Goal: Check status

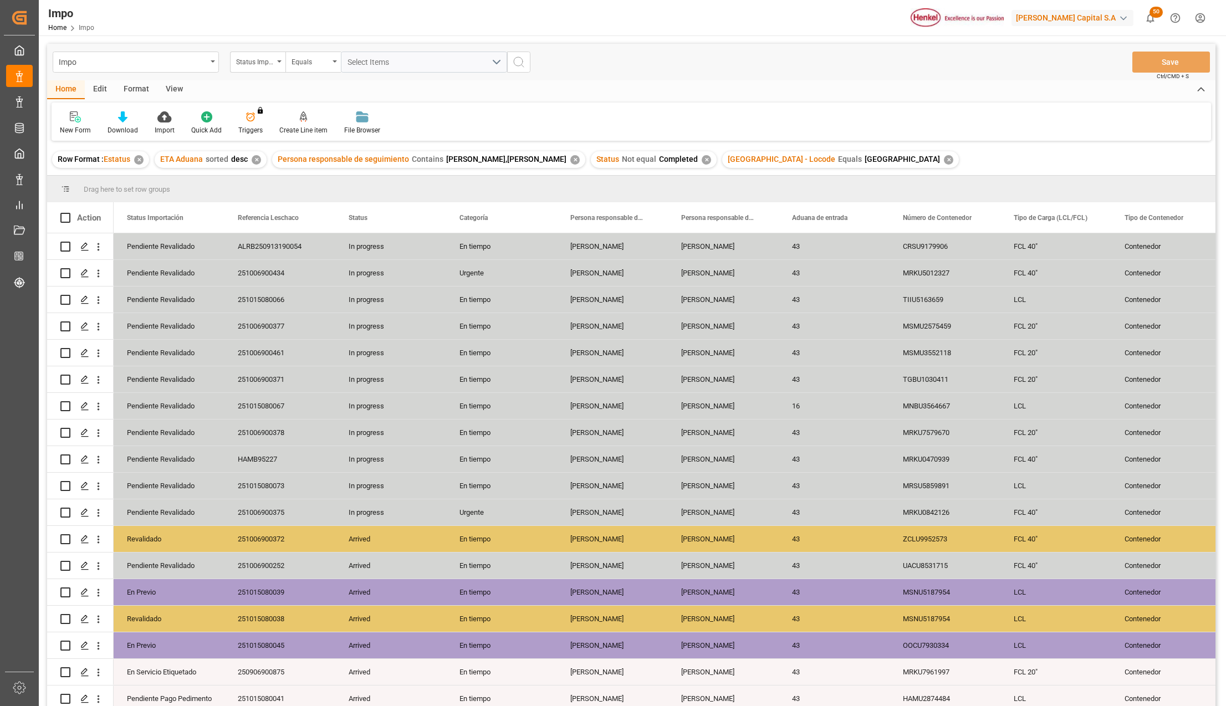
click at [178, 88] on div "View" at bounding box center [174, 89] width 34 height 19
click at [122, 122] on div "Standard Templates" at bounding box center [126, 123] width 72 height 24
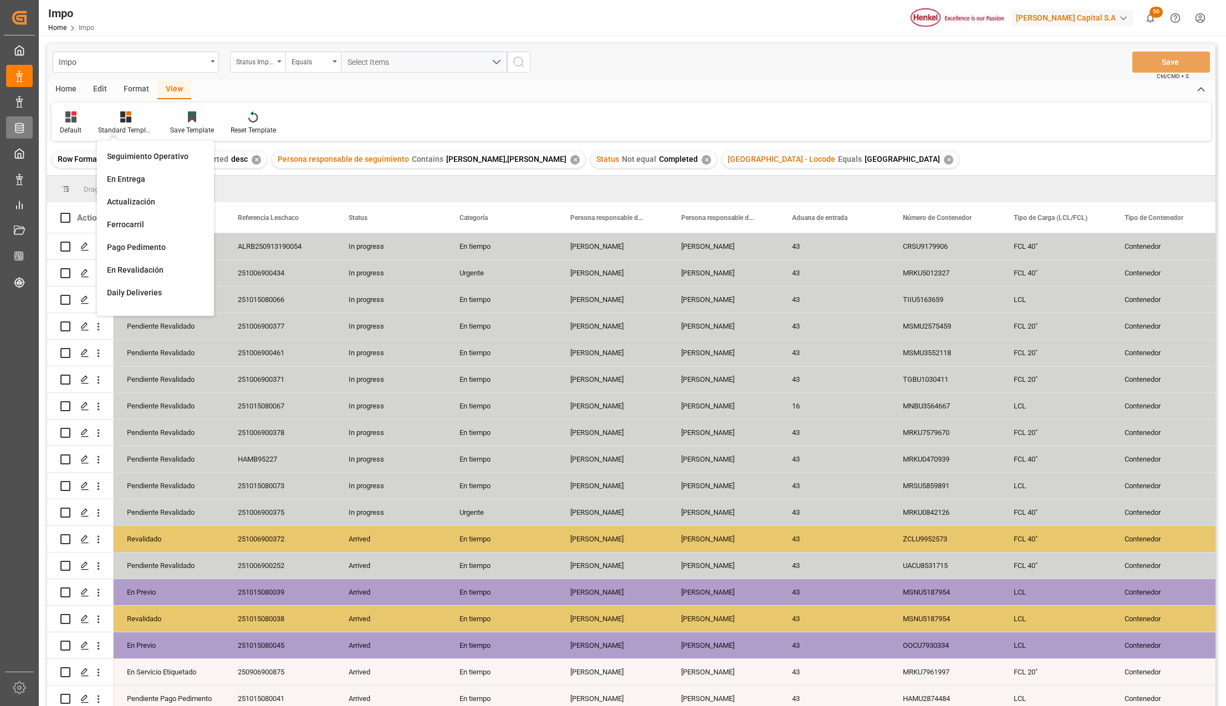
click at [147, 156] on div "Seguimiento Operativo" at bounding box center [155, 157] width 97 height 12
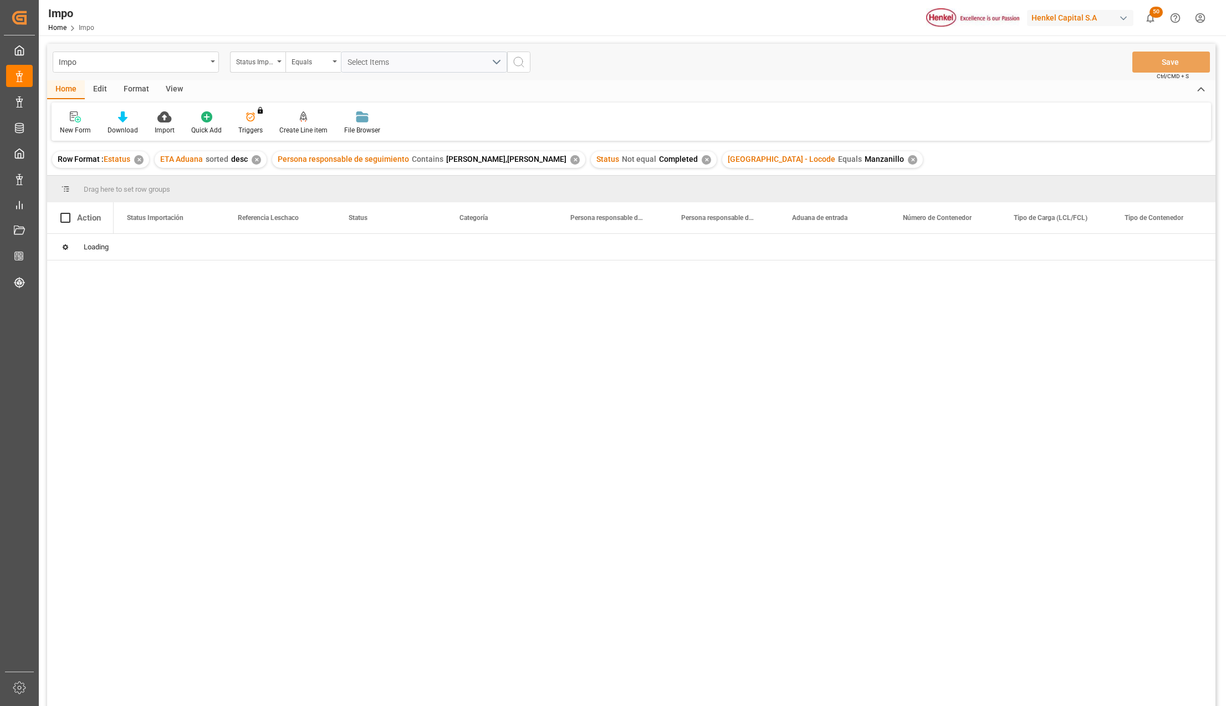
click at [175, 89] on div "View" at bounding box center [174, 89] width 34 height 19
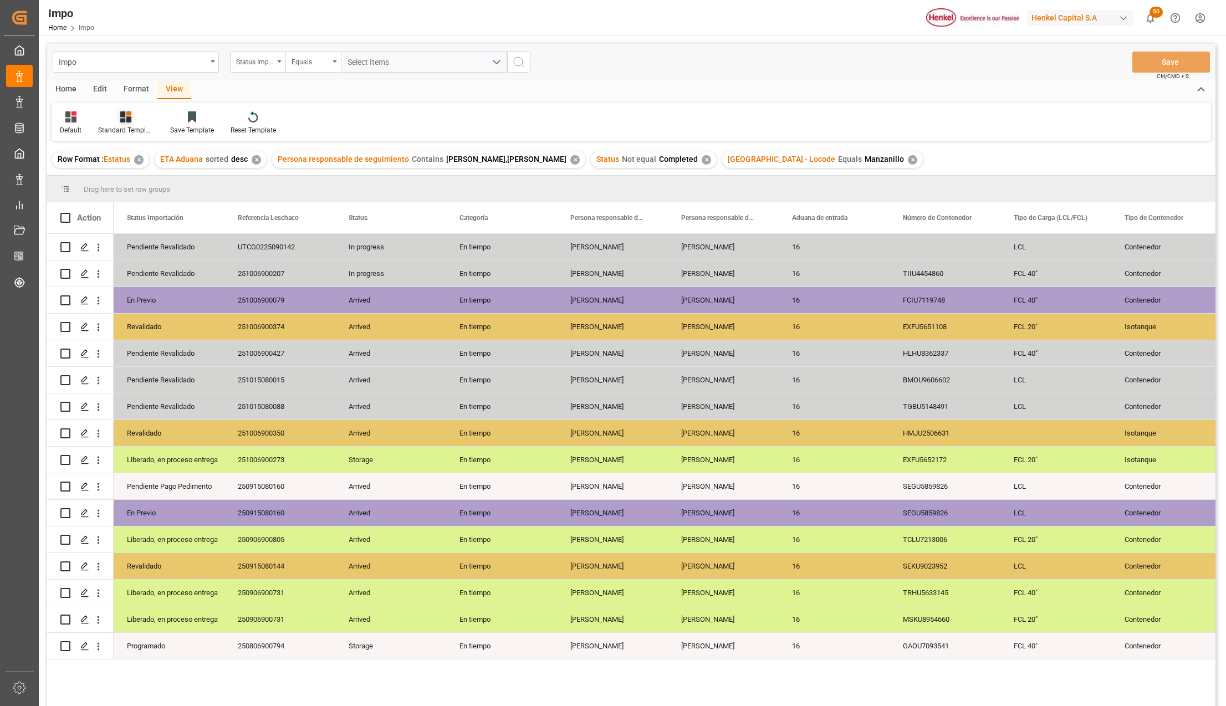
click at [126, 127] on div "Standard Templates" at bounding box center [125, 130] width 55 height 10
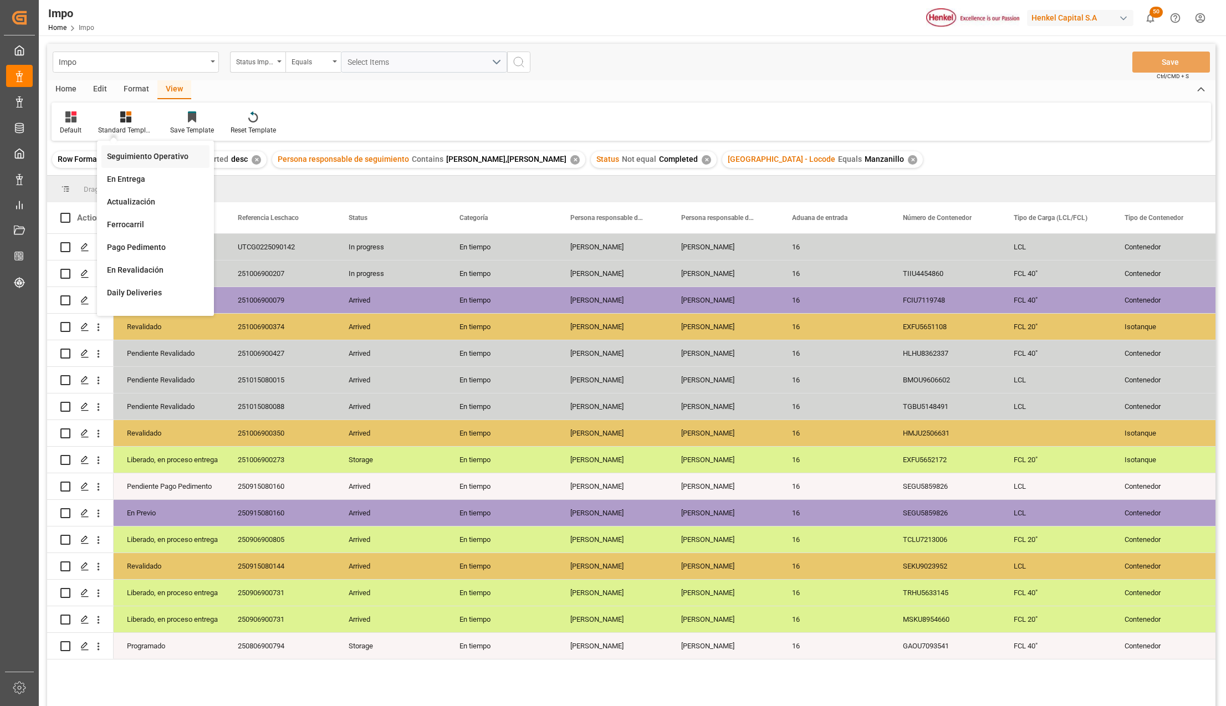
click at [140, 154] on div "Seguimiento Operativo" at bounding box center [155, 157] width 97 height 12
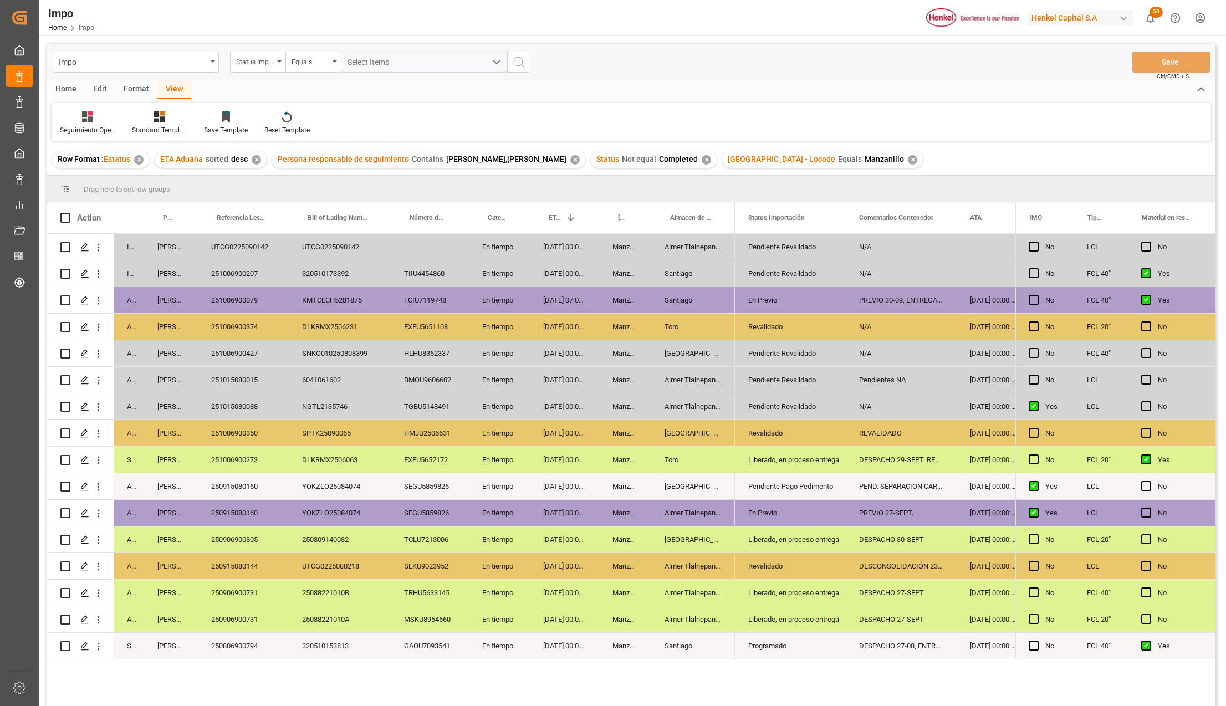
click at [916, 568] on div "DESCONSOLIDACIÓN 23-SEPT. PEND. PREVIO" at bounding box center [901, 566] width 111 height 26
click at [336, 568] on div "UTCG0225080218" at bounding box center [340, 566] width 102 height 26
click at [242, 575] on div "250915080144" at bounding box center [243, 566] width 91 height 26
